Goal: Information Seeking & Learning: Learn about a topic

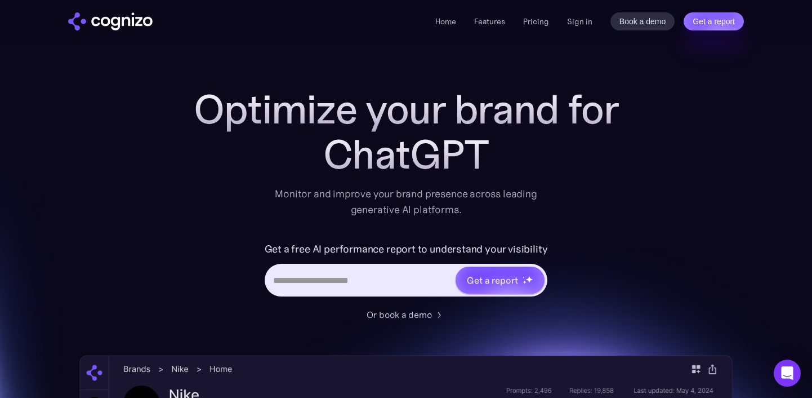
click at [423, 162] on div "ChatGPT" at bounding box center [406, 154] width 451 height 45
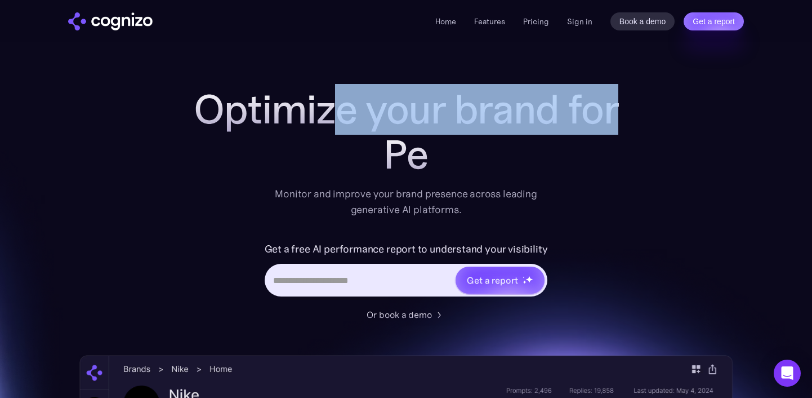
drag, startPoint x: 474, startPoint y: 160, endPoint x: 325, endPoint y: 86, distance: 166.3
click at [325, 87] on div "Optimize your brand for Pe" at bounding box center [406, 132] width 451 height 90
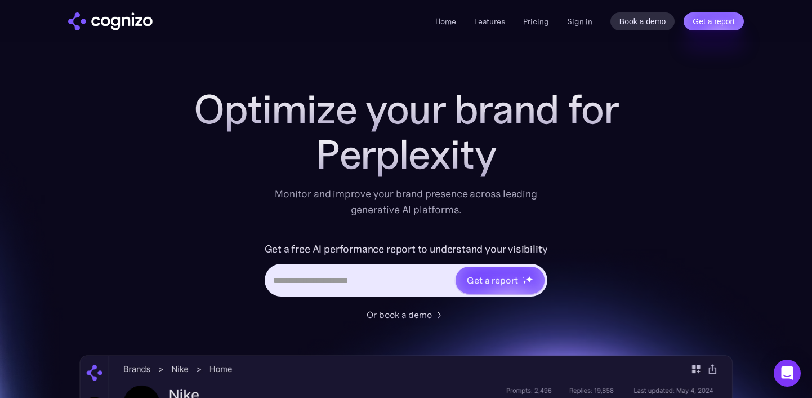
click at [416, 123] on h1 "Optimize your brand for" at bounding box center [406, 109] width 451 height 45
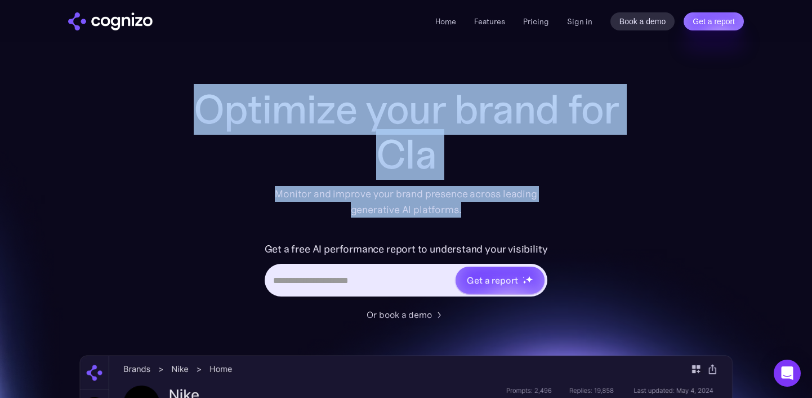
drag, startPoint x: 202, startPoint y: 82, endPoint x: 499, endPoint y: 203, distance: 320.9
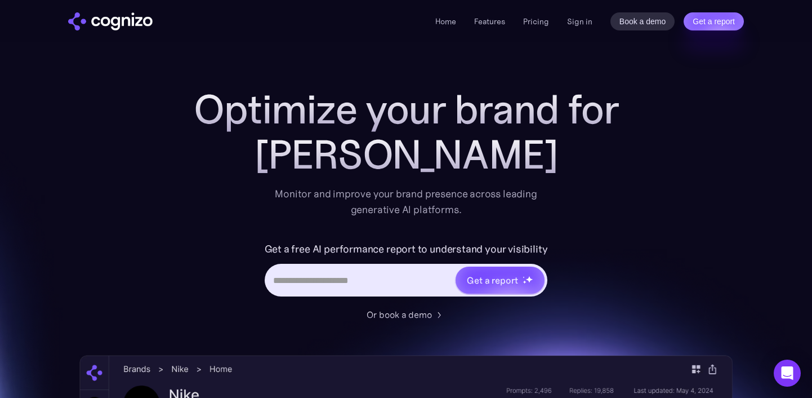
click at [583, 230] on div "Optimize your brand for [PERSON_NAME] Monitor and improve your brand presence a…" at bounding box center [406, 204] width 451 height 234
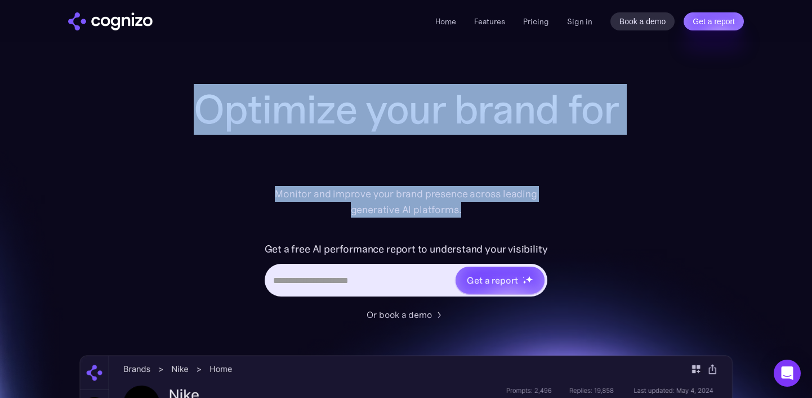
drag, startPoint x: 472, startPoint y: 208, endPoint x: 212, endPoint y: 52, distance: 303.0
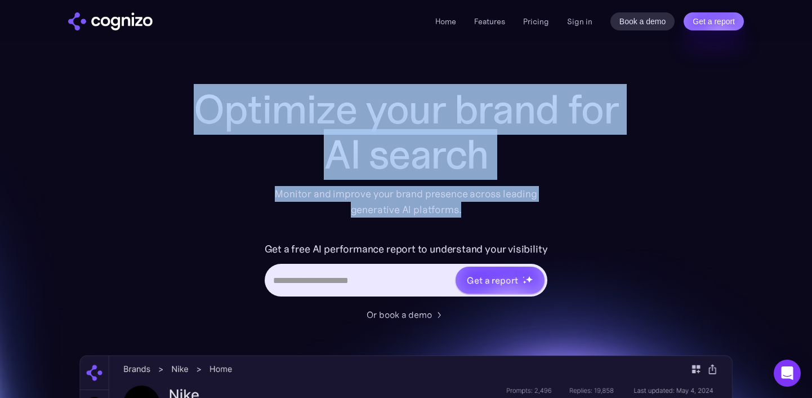
drag, startPoint x: 197, startPoint y: 55, endPoint x: 540, endPoint y: 215, distance: 379.1
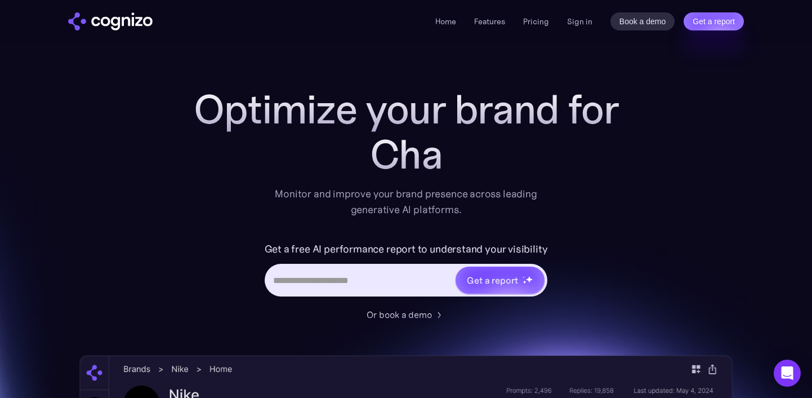
click at [590, 212] on div "Optimize your brand for Cha Monitor and improve your brand presence across lead…" at bounding box center [406, 152] width 451 height 131
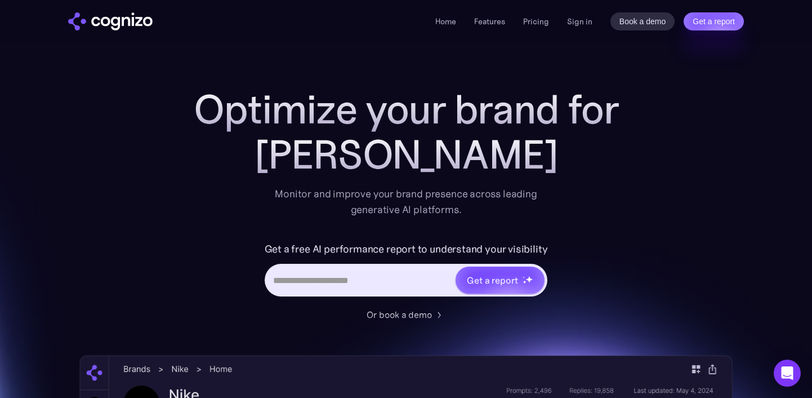
click at [451, 183] on div "Optimize your brand for [PERSON_NAME] Monitor and improve your brand presence a…" at bounding box center [406, 152] width 451 height 131
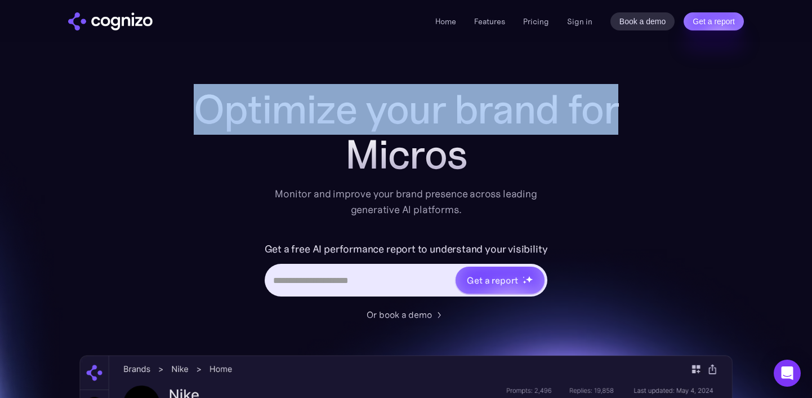
drag, startPoint x: 474, startPoint y: 156, endPoint x: 291, endPoint y: 56, distance: 208.5
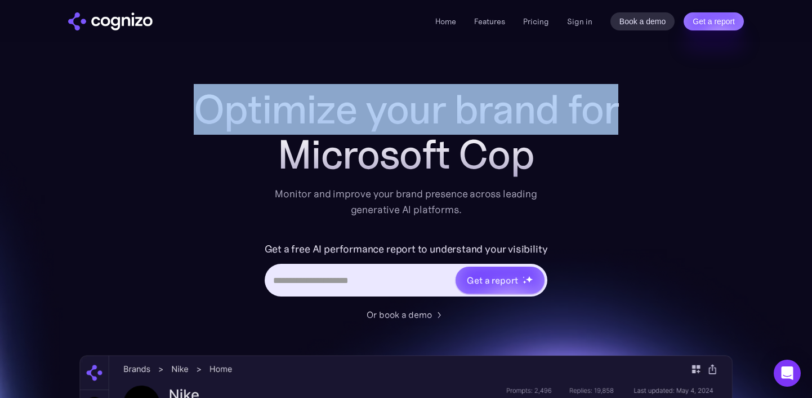
click at [256, 90] on h1 "Optimize your brand for" at bounding box center [406, 109] width 451 height 45
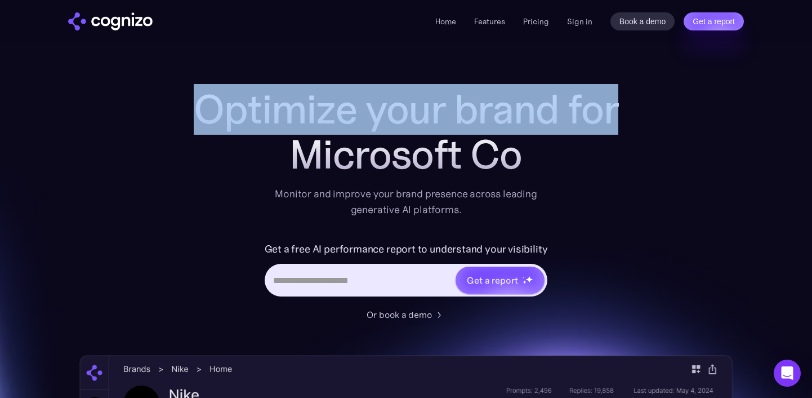
drag, startPoint x: 161, startPoint y: 96, endPoint x: 583, endPoint y: 161, distance: 427.5
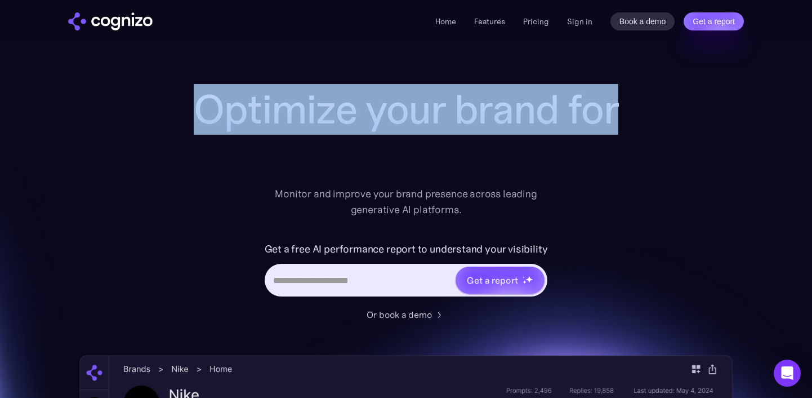
click at [533, 176] on div at bounding box center [406, 154] width 451 height 45
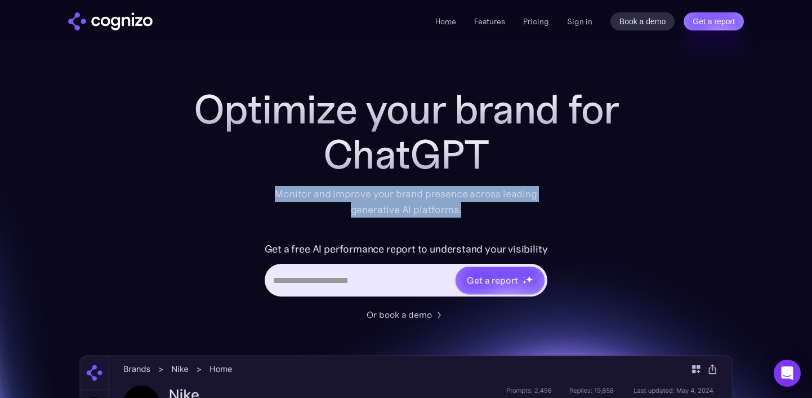
drag, startPoint x: 499, startPoint y: 216, endPoint x: 279, endPoint y: 192, distance: 221.6
click at [279, 192] on div "Monitor and improve your brand presence across leading generative AI platforms." at bounding box center [406, 202] width 277 height 32
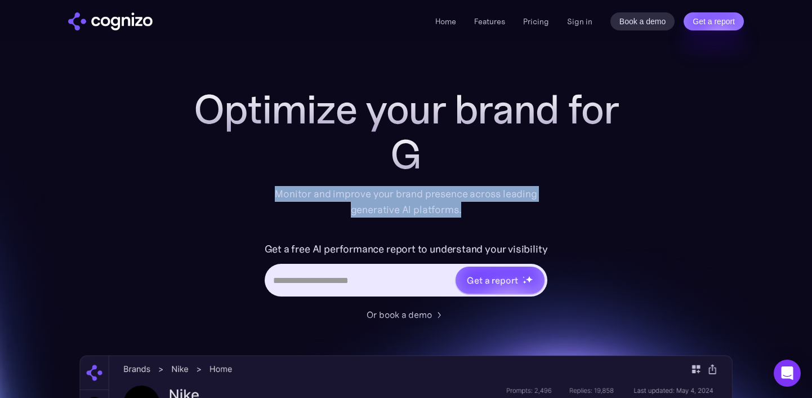
click at [282, 205] on div "Monitor and improve your brand presence across leading generative AI platforms." at bounding box center [406, 202] width 277 height 32
